Goal: Task Accomplishment & Management: Complete application form

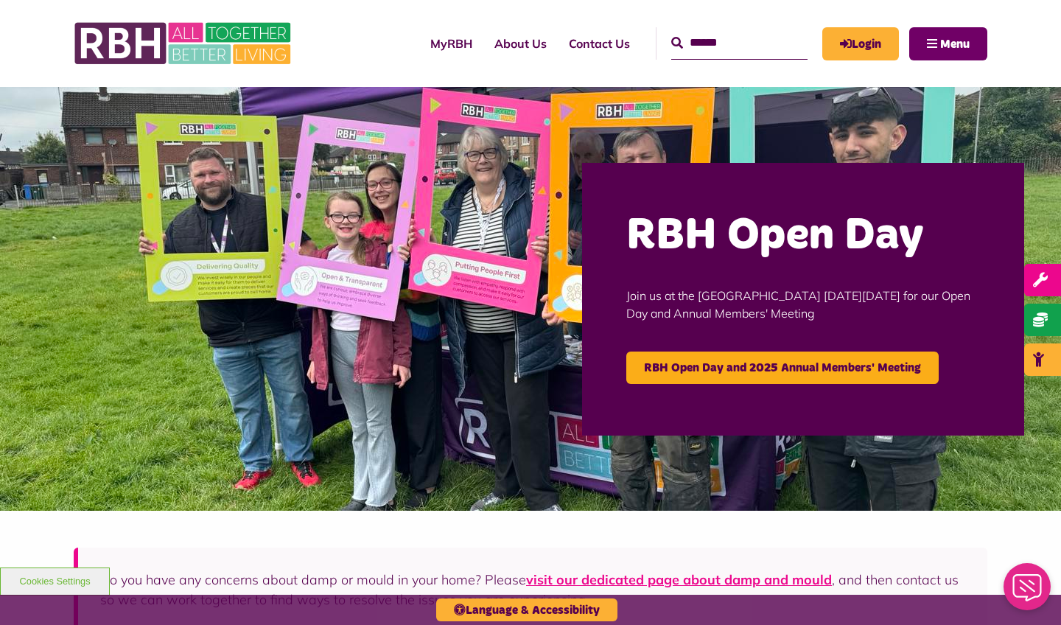
click at [944, 42] on span "Menu" at bounding box center [954, 44] width 29 height 12
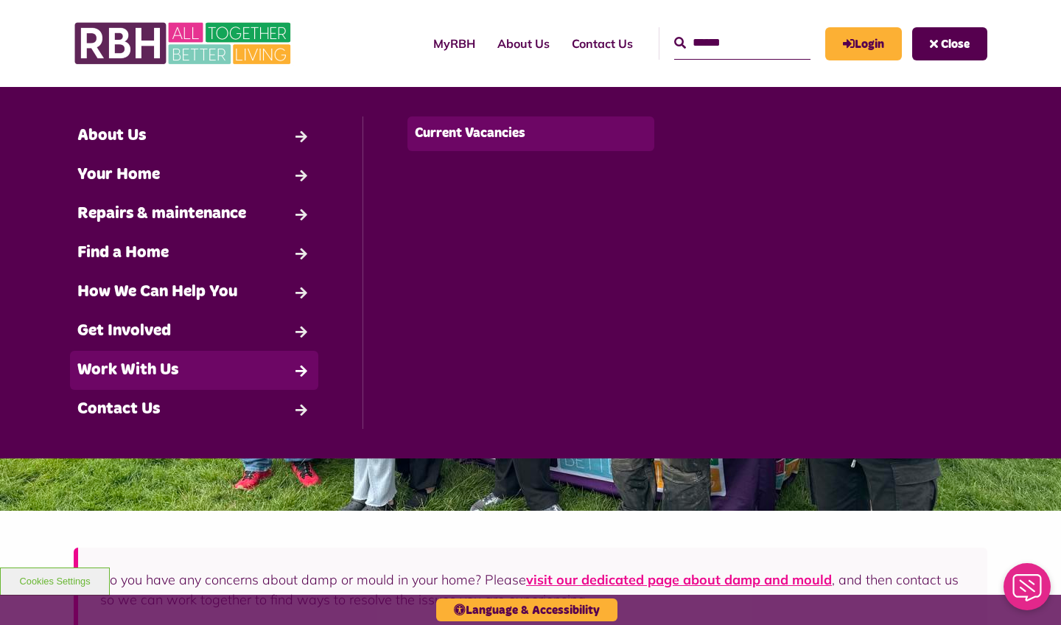
click at [454, 141] on link "Current Vacancies" at bounding box center [531, 133] width 248 height 35
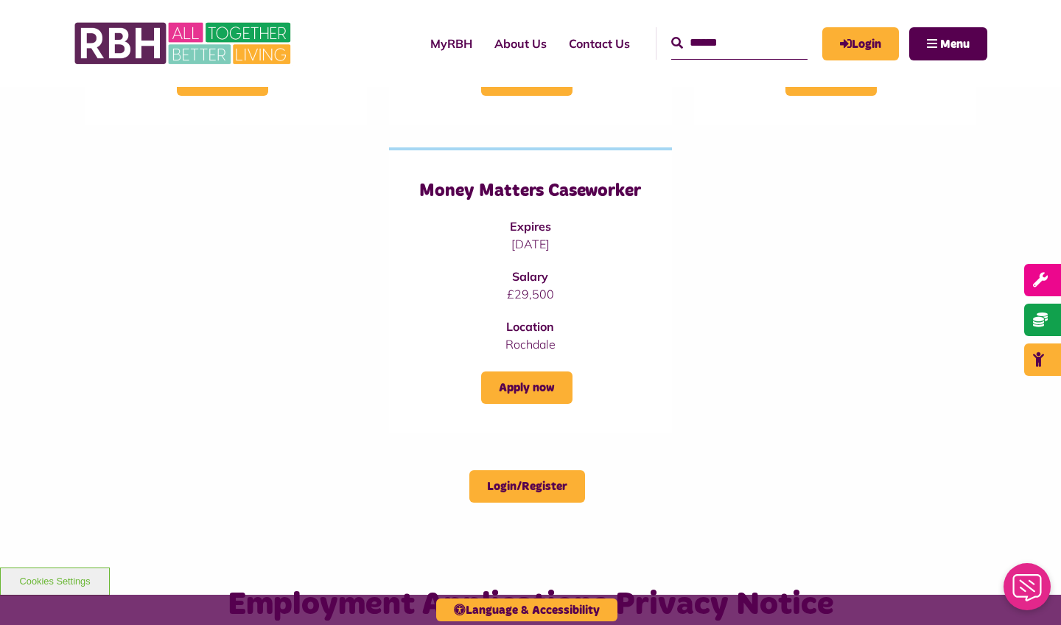
scroll to position [468, 0]
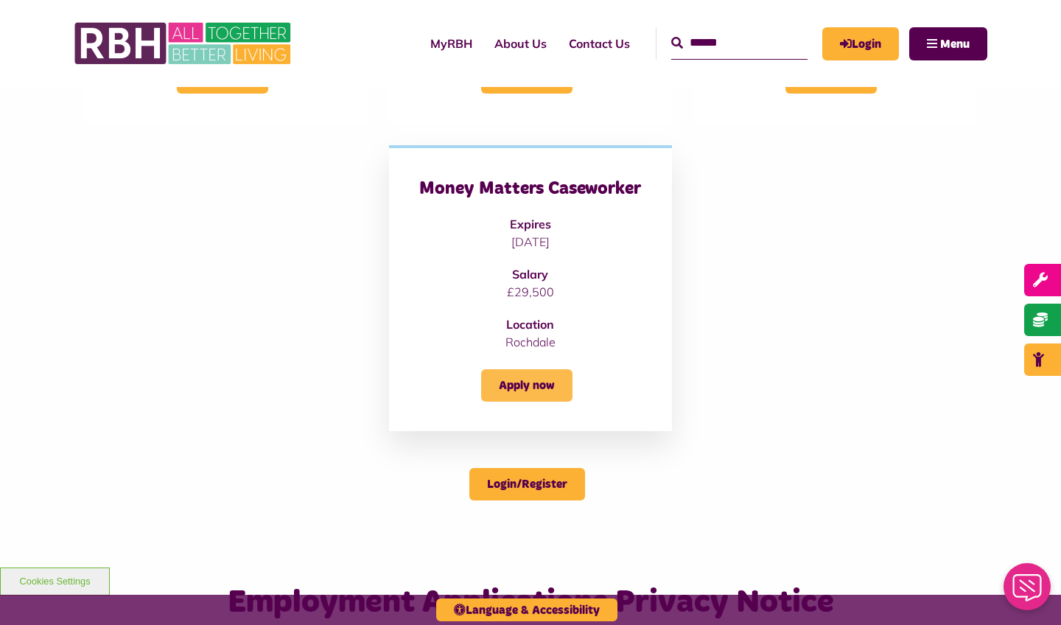
click at [526, 380] on link "Apply now" at bounding box center [526, 385] width 91 height 32
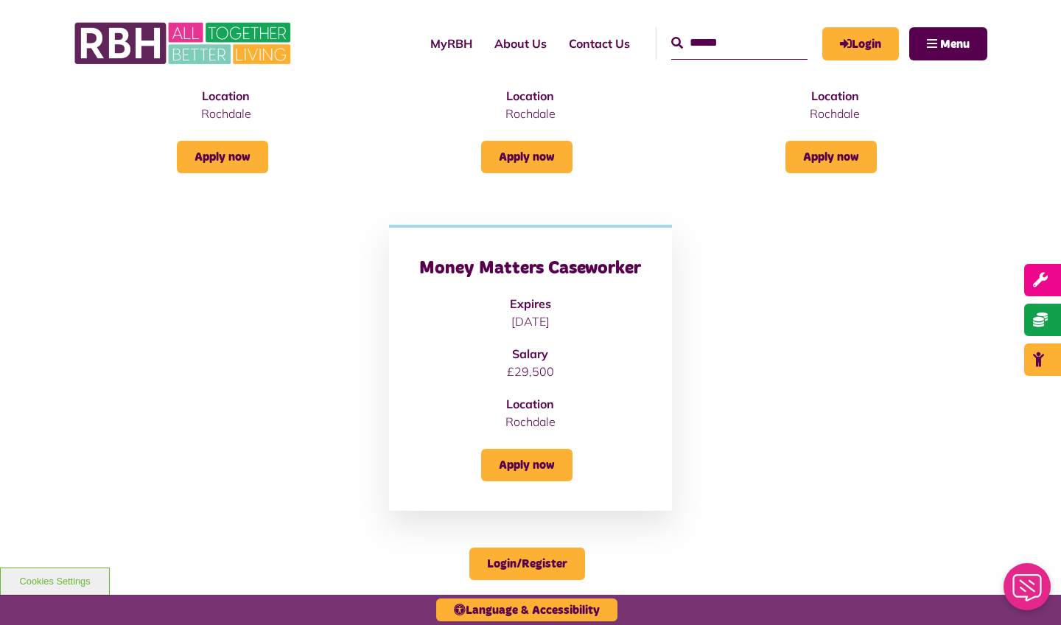
scroll to position [361, 0]
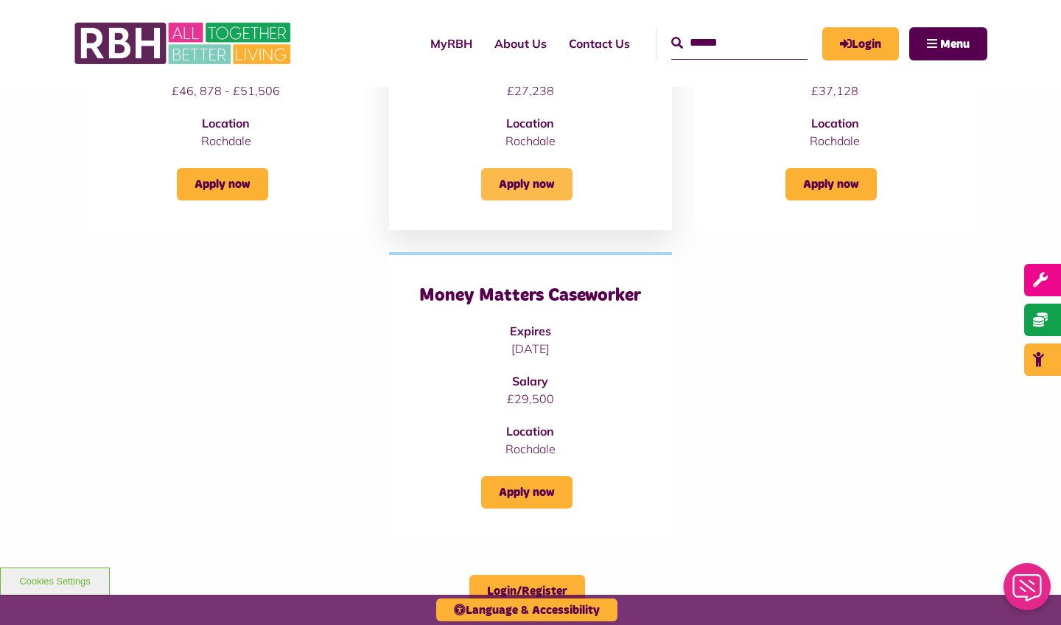
click at [533, 194] on link "Apply now" at bounding box center [526, 184] width 91 height 32
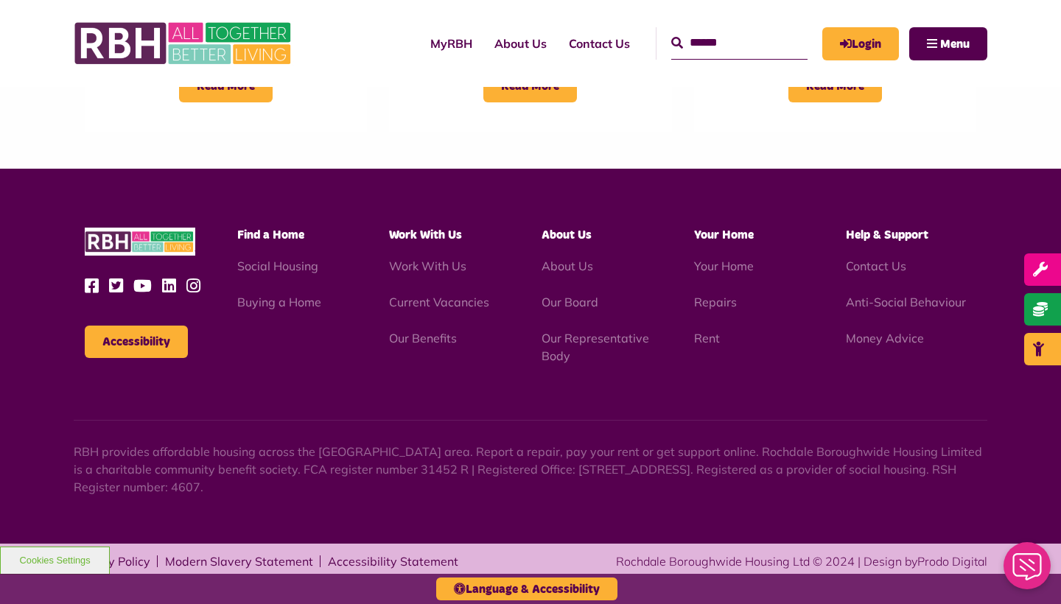
scroll to position [1403, 0]
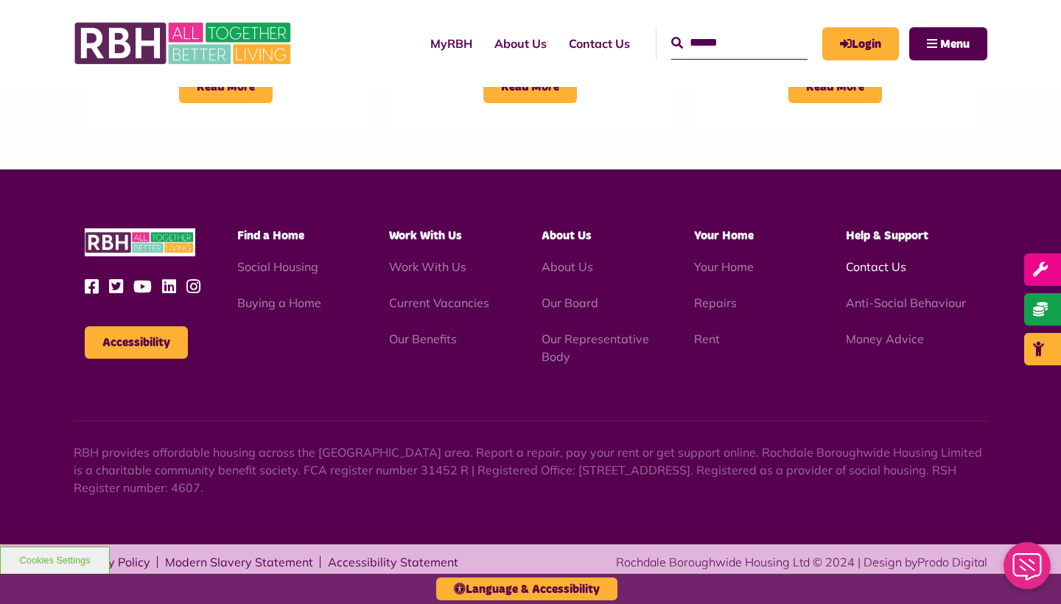
click at [892, 270] on link "Contact Us" at bounding box center [876, 266] width 60 height 15
click at [496, 43] on link "About Us" at bounding box center [520, 44] width 74 height 40
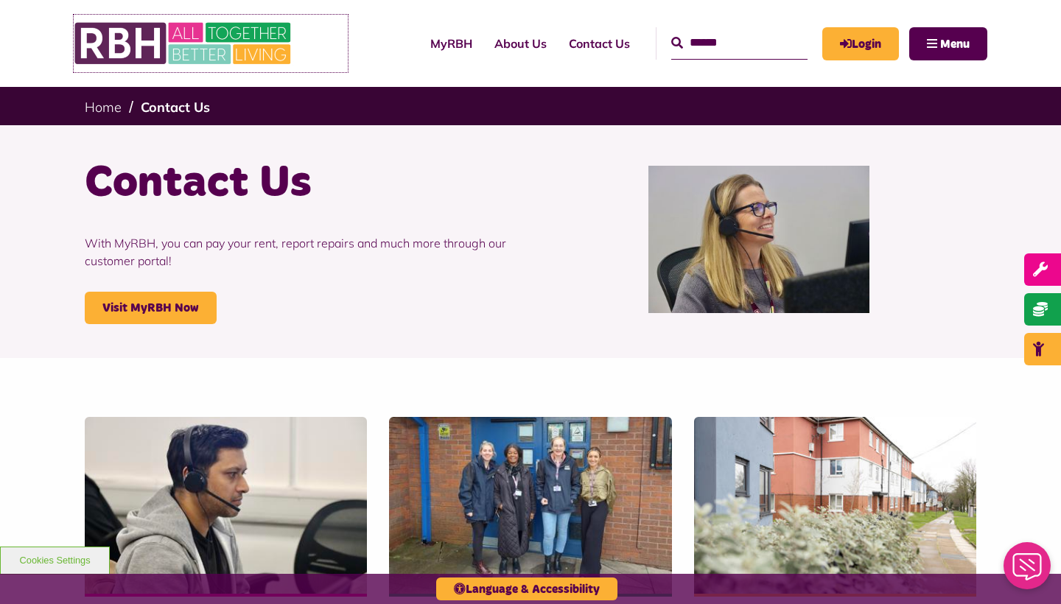
click at [236, 38] on img at bounding box center [184, 43] width 221 height 57
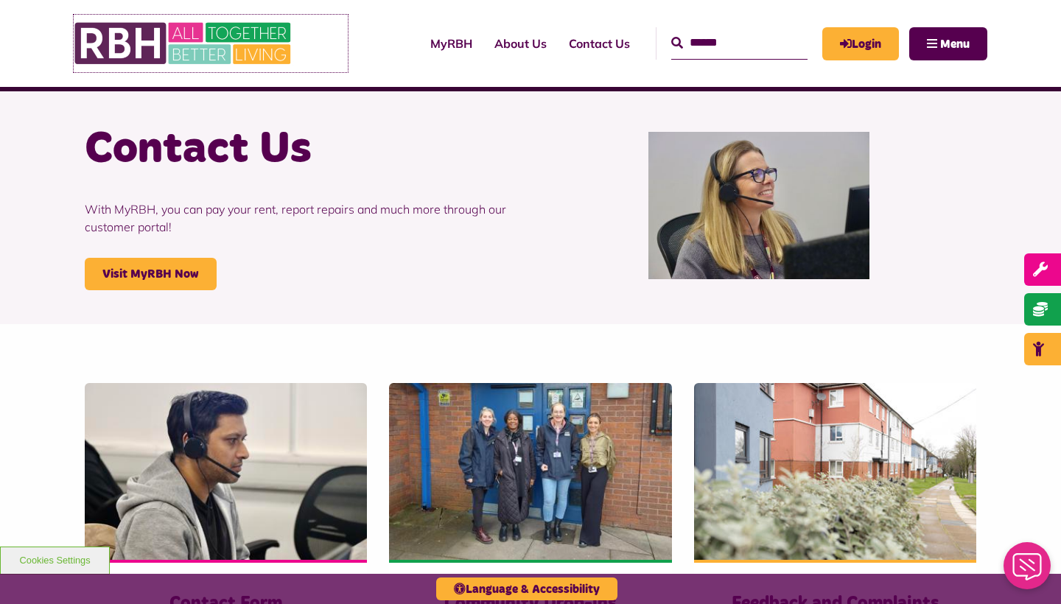
scroll to position [35, 0]
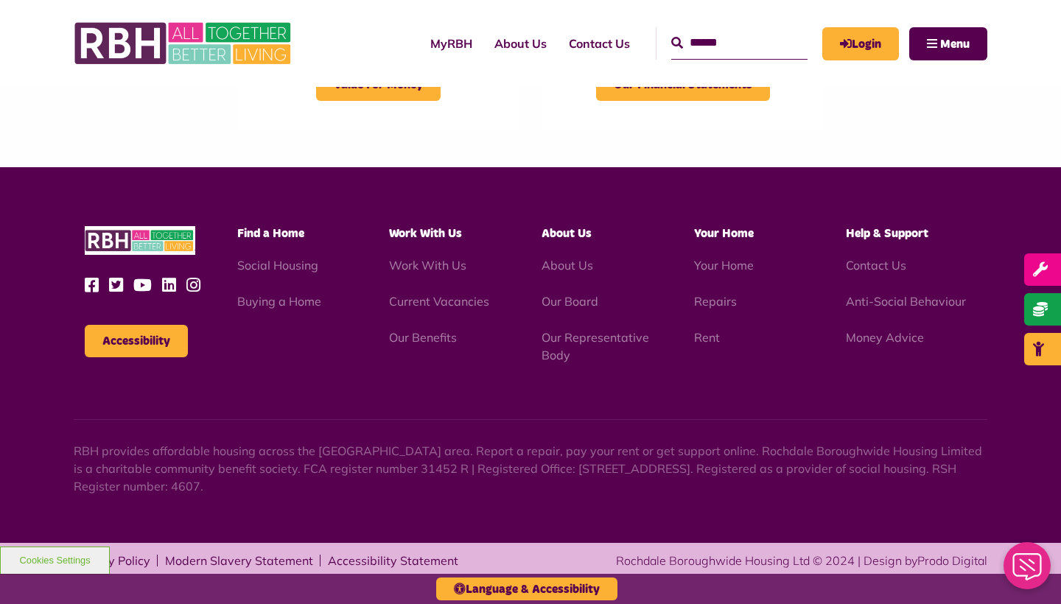
scroll to position [1703, 0]
